Goal: Information Seeking & Learning: Check status

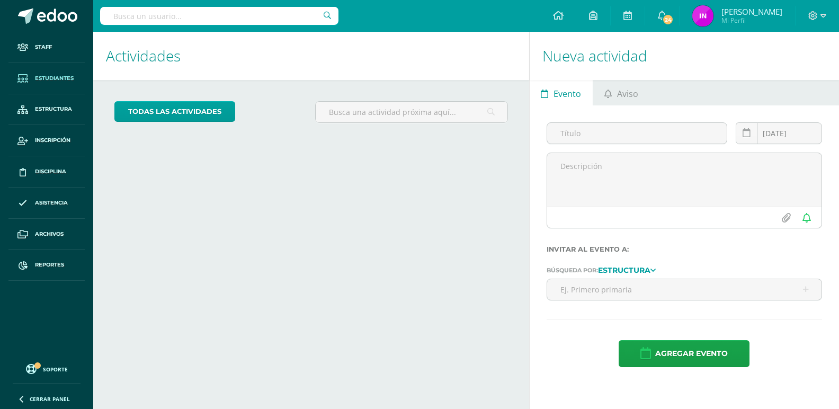
click at [58, 78] on span "Estudiantes" at bounding box center [54, 78] width 39 height 8
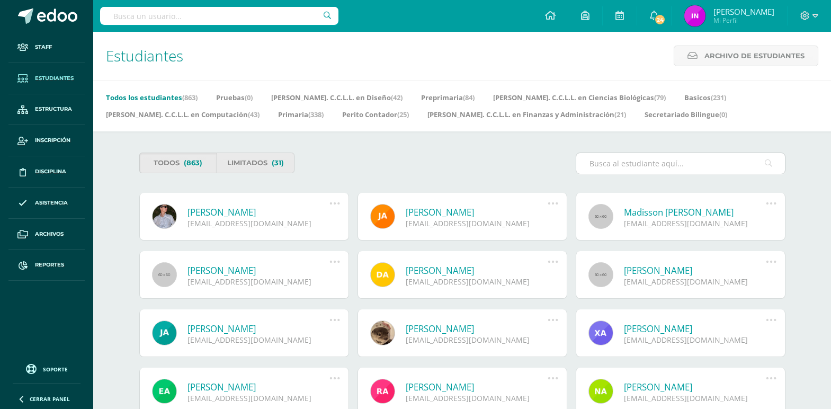
click at [609, 161] on input "text" at bounding box center [680, 163] width 209 height 21
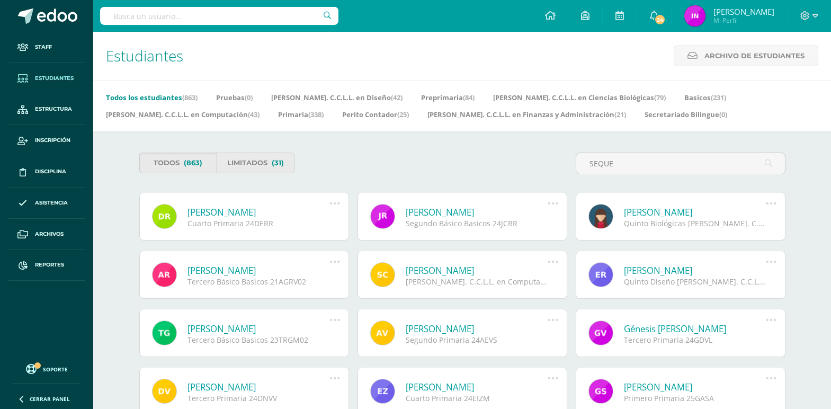
type input "SEQUE"
click at [639, 212] on link "Ingrid Elizabeth Sequén Cabezas" at bounding box center [695, 212] width 142 height 12
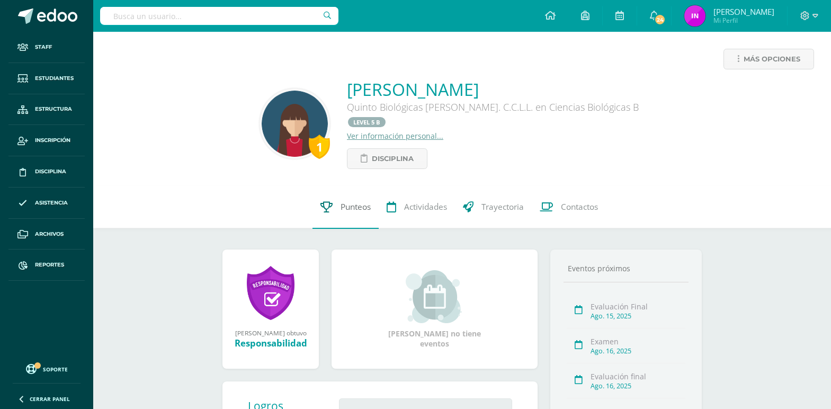
click at [362, 202] on span "Punteos" at bounding box center [355, 207] width 30 height 11
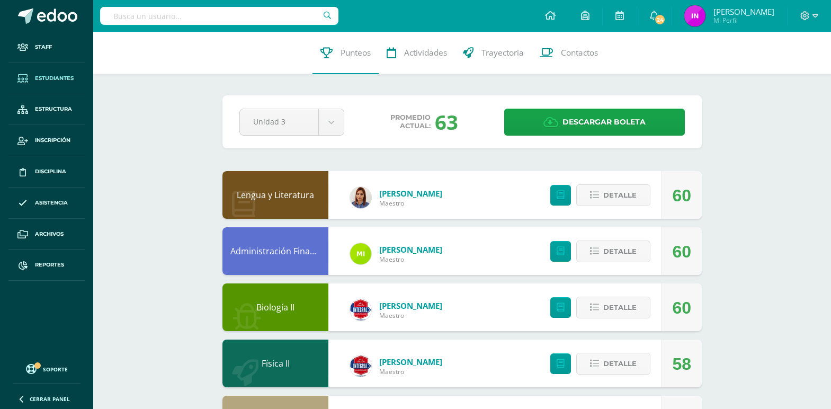
click at [62, 79] on span "Estudiantes" at bounding box center [54, 78] width 39 height 8
